Goal: Find specific page/section: Find specific page/section

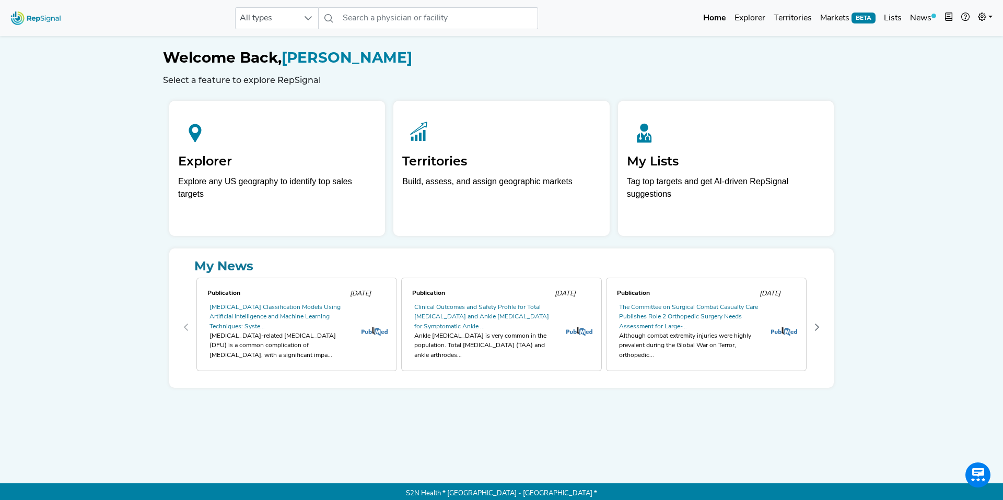
drag, startPoint x: 988, startPoint y: 21, endPoint x: 954, endPoint y: 57, distance: 49.9
click at [988, 21] on link at bounding box center [985, 18] width 23 height 21
drag, startPoint x: 945, startPoint y: 63, endPoint x: 870, endPoint y: 59, distance: 75.3
click at [945, 63] on link "Admin" at bounding box center [955, 65] width 83 height 21
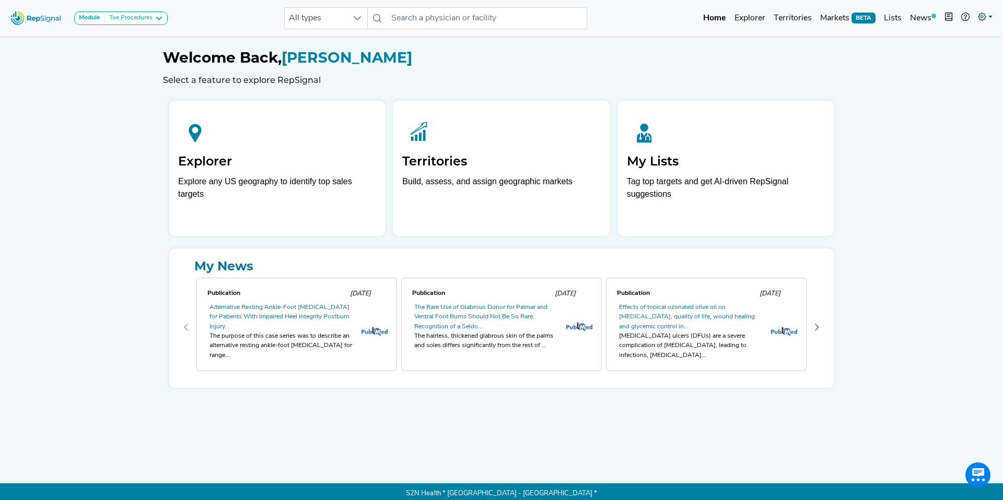
click at [978, 20] on icon at bounding box center [982, 17] width 8 height 8
click at [924, 63] on link "Admin" at bounding box center [955, 65] width 83 height 21
